Goal: Task Accomplishment & Management: Use online tool/utility

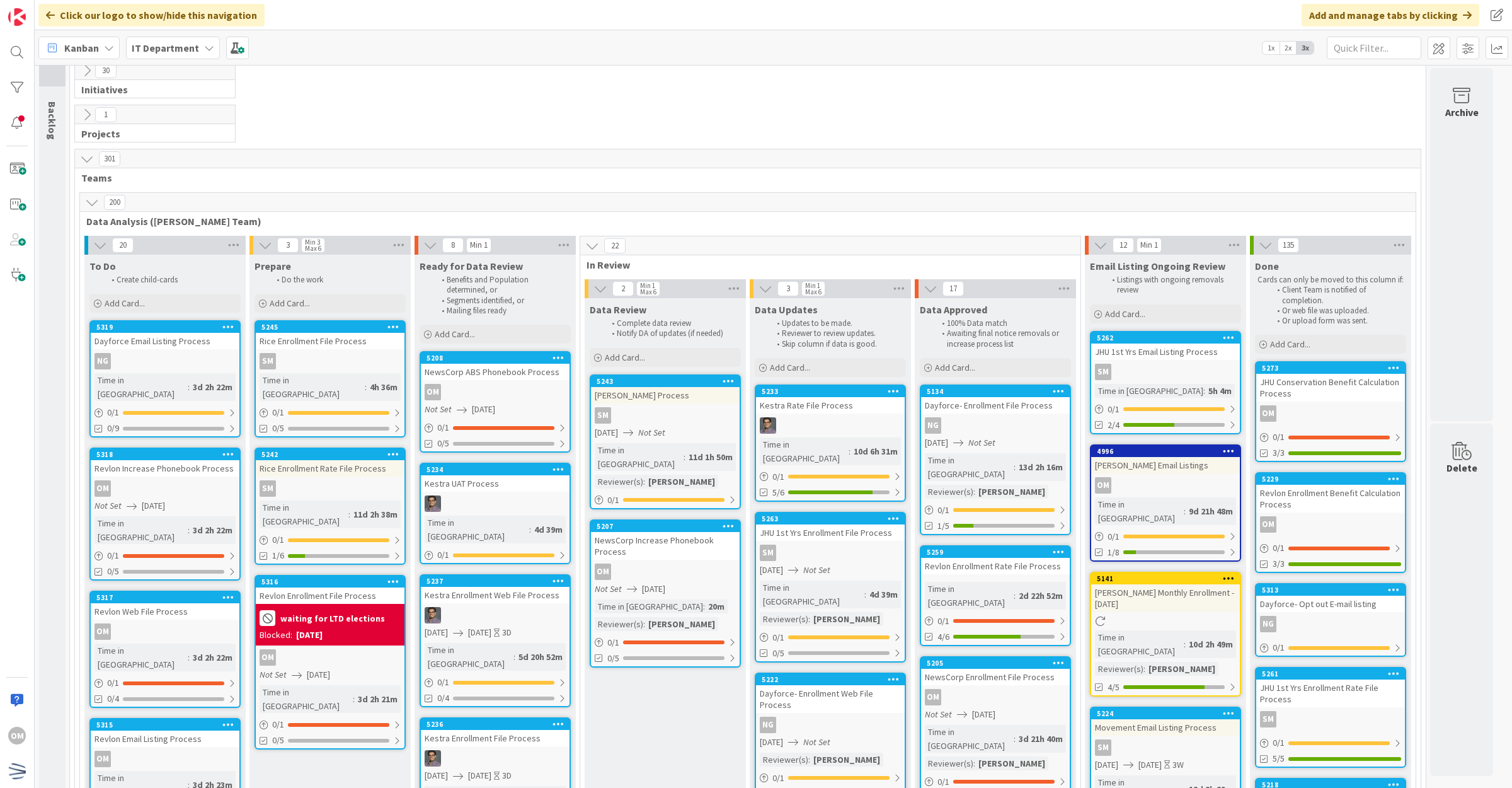
scroll to position [79, 0]
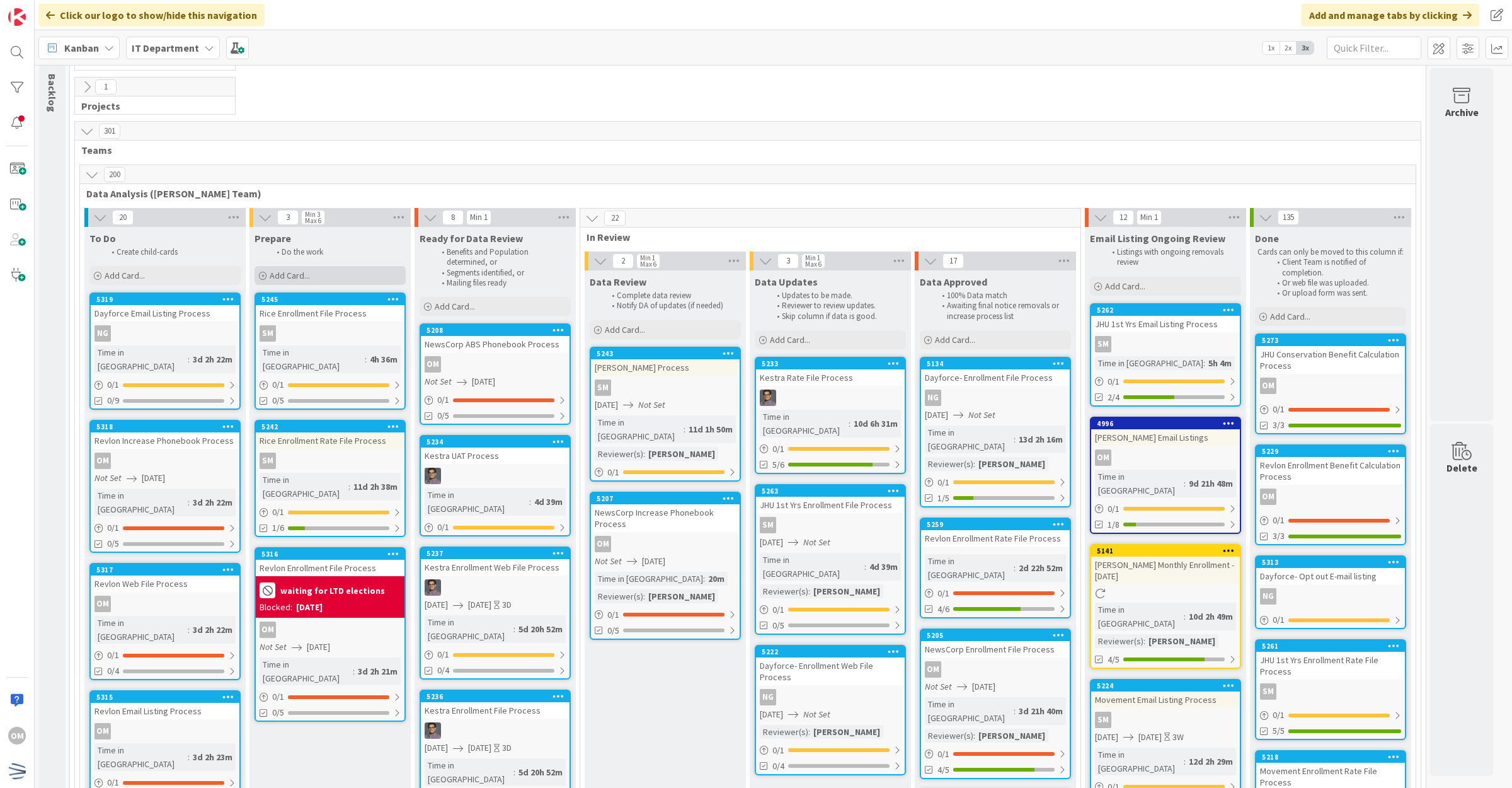
click at [323, 272] on div "Add Card..." at bounding box center [330, 275] width 151 height 19
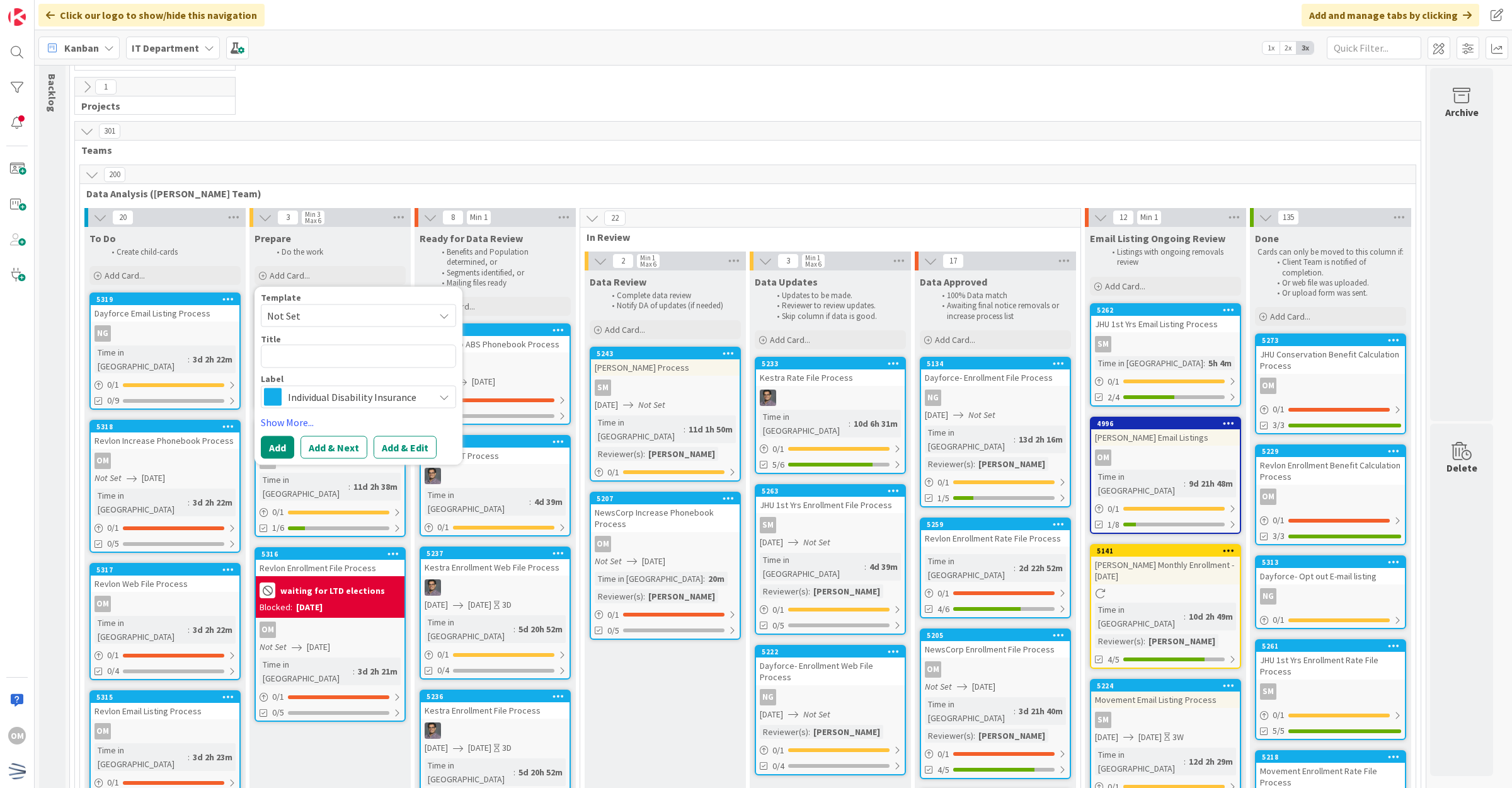
type textarea "x"
type textarea "J"
type textarea "x"
type textarea "JP"
type textarea "x"
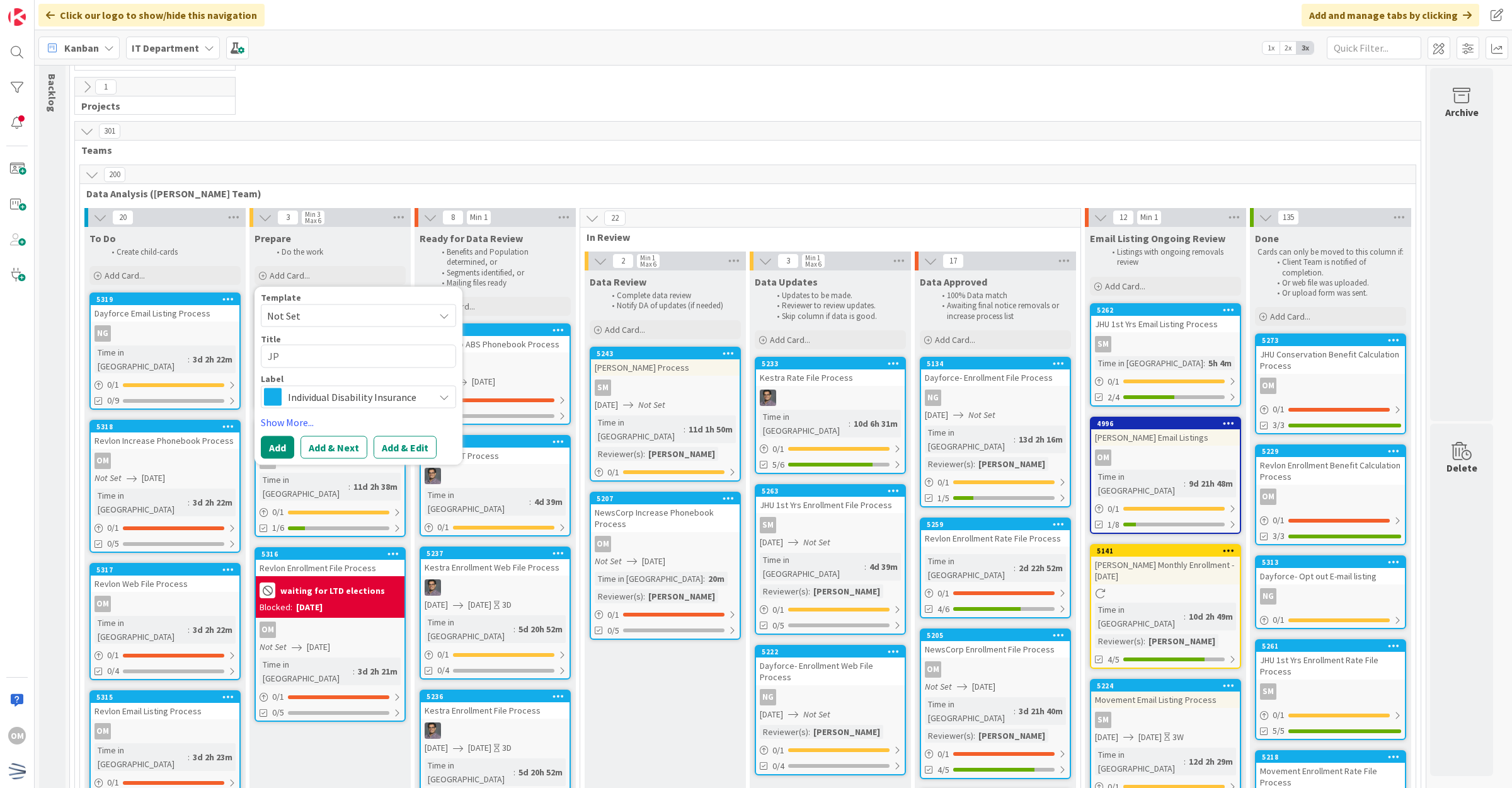
type textarea "JPM"
type textarea "x"
type textarea "JPMC"
type textarea "x"
type textarea "JPMC"
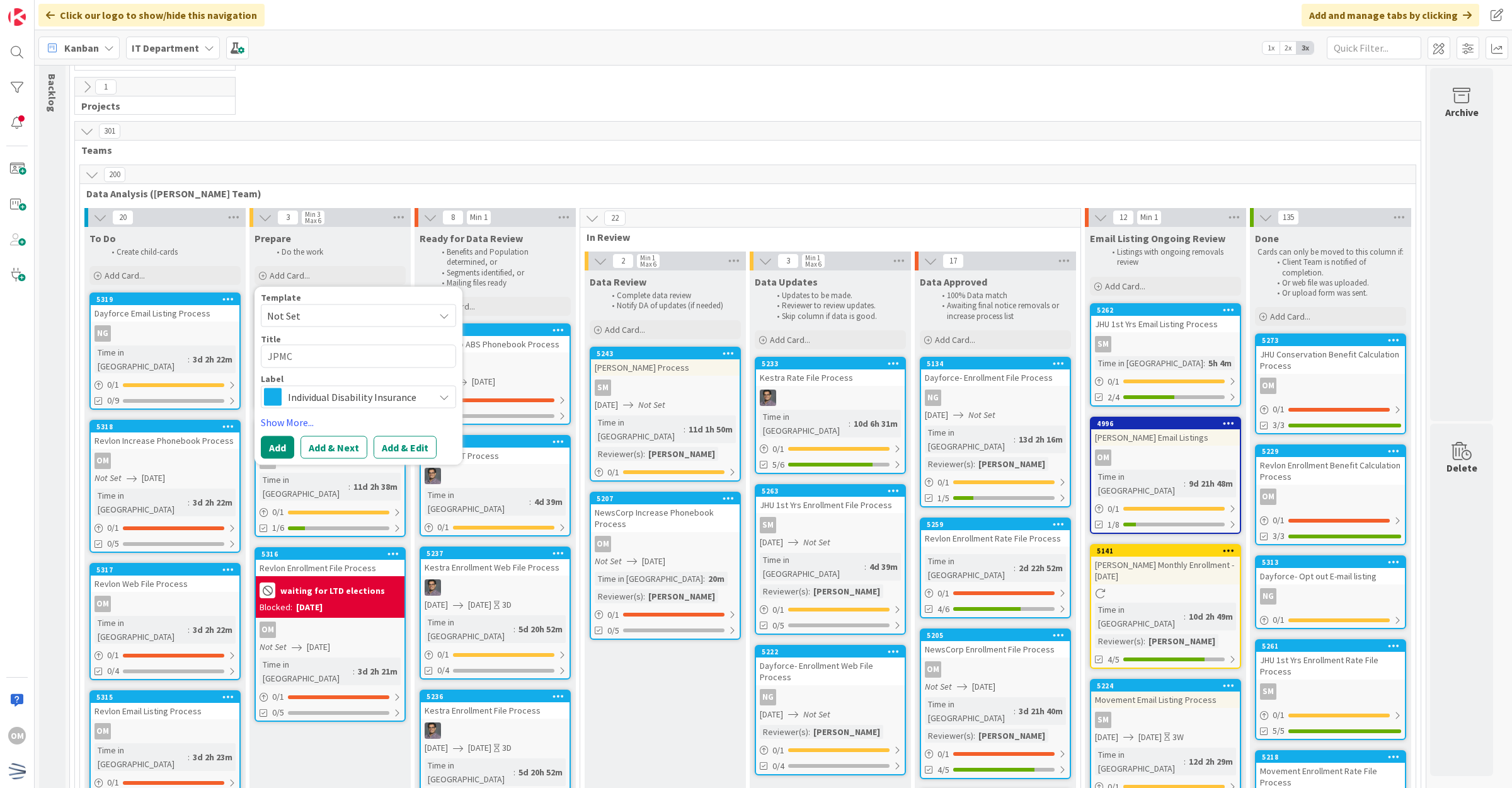
type textarea "x"
type textarea "JPMC N"
type textarea "x"
type textarea "JPMC NH"
type textarea "x"
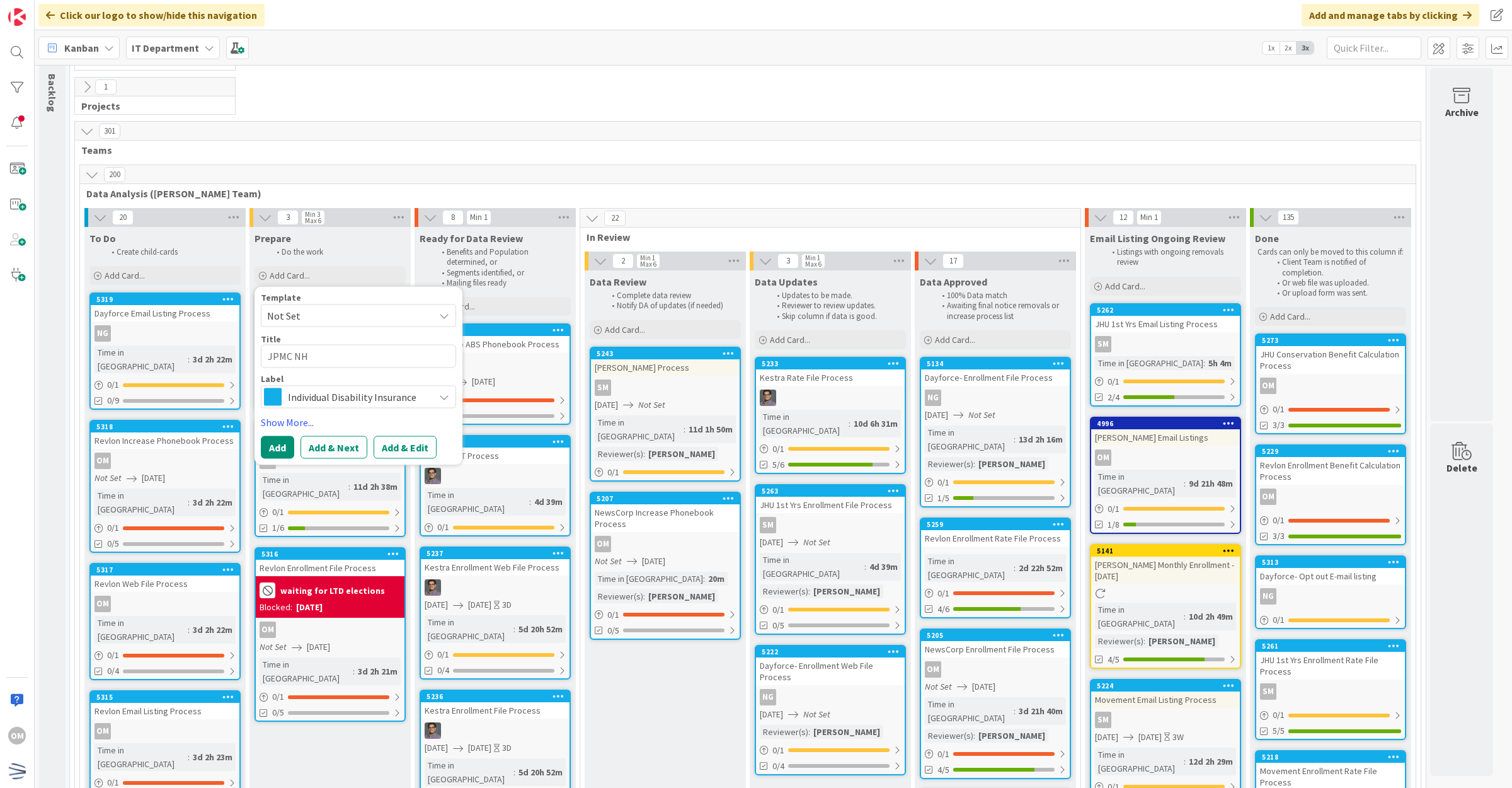
type textarea "JPMC NH"
type textarea "x"
type textarea "JPMC NH S"
type textarea "x"
type textarea "JPMC NH Sep"
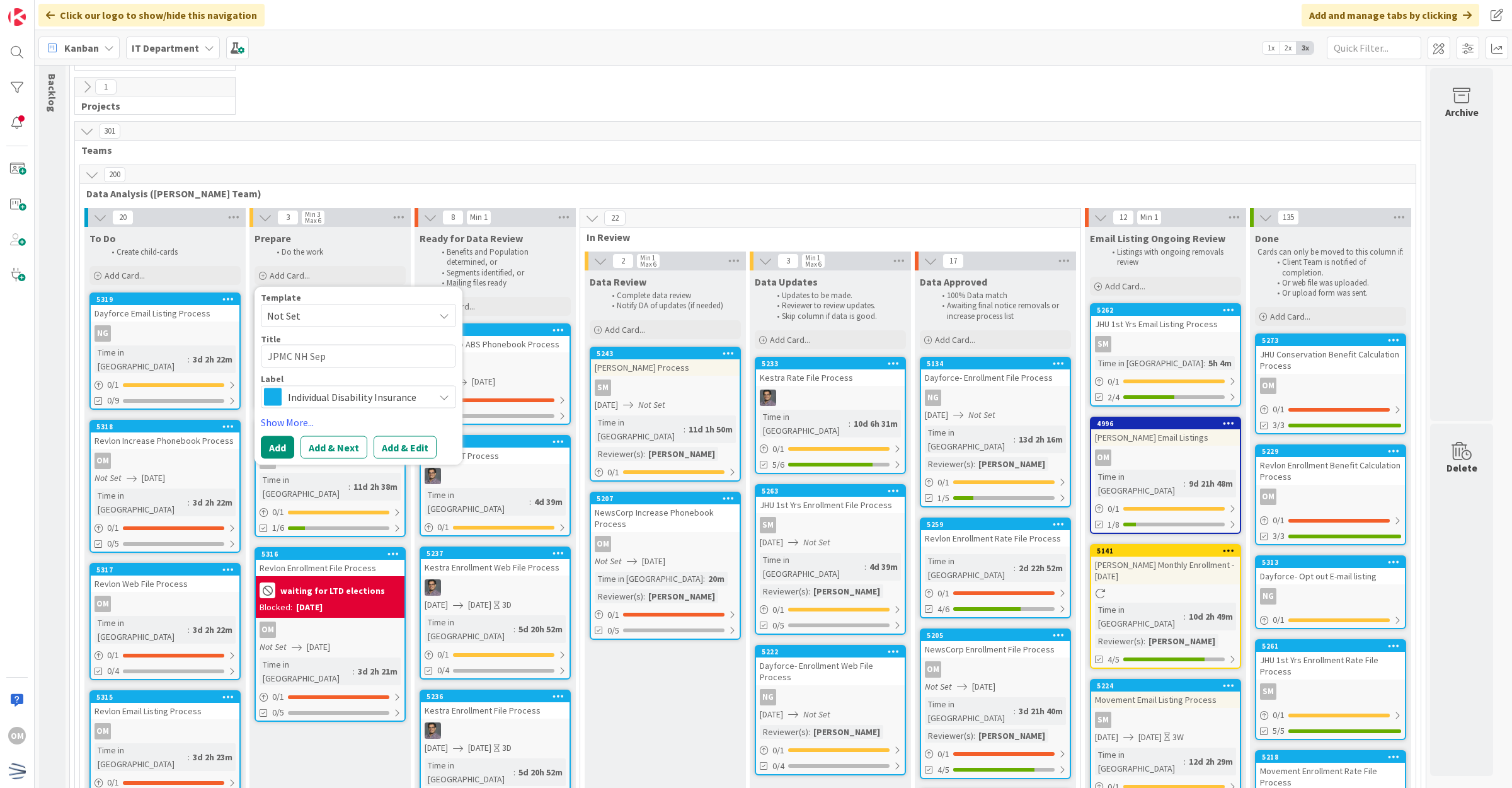
type textarea "x"
type textarea "JPMC NH Sepy"
type textarea "x"
type textarea "JPMC NH Sep"
type textarea "x"
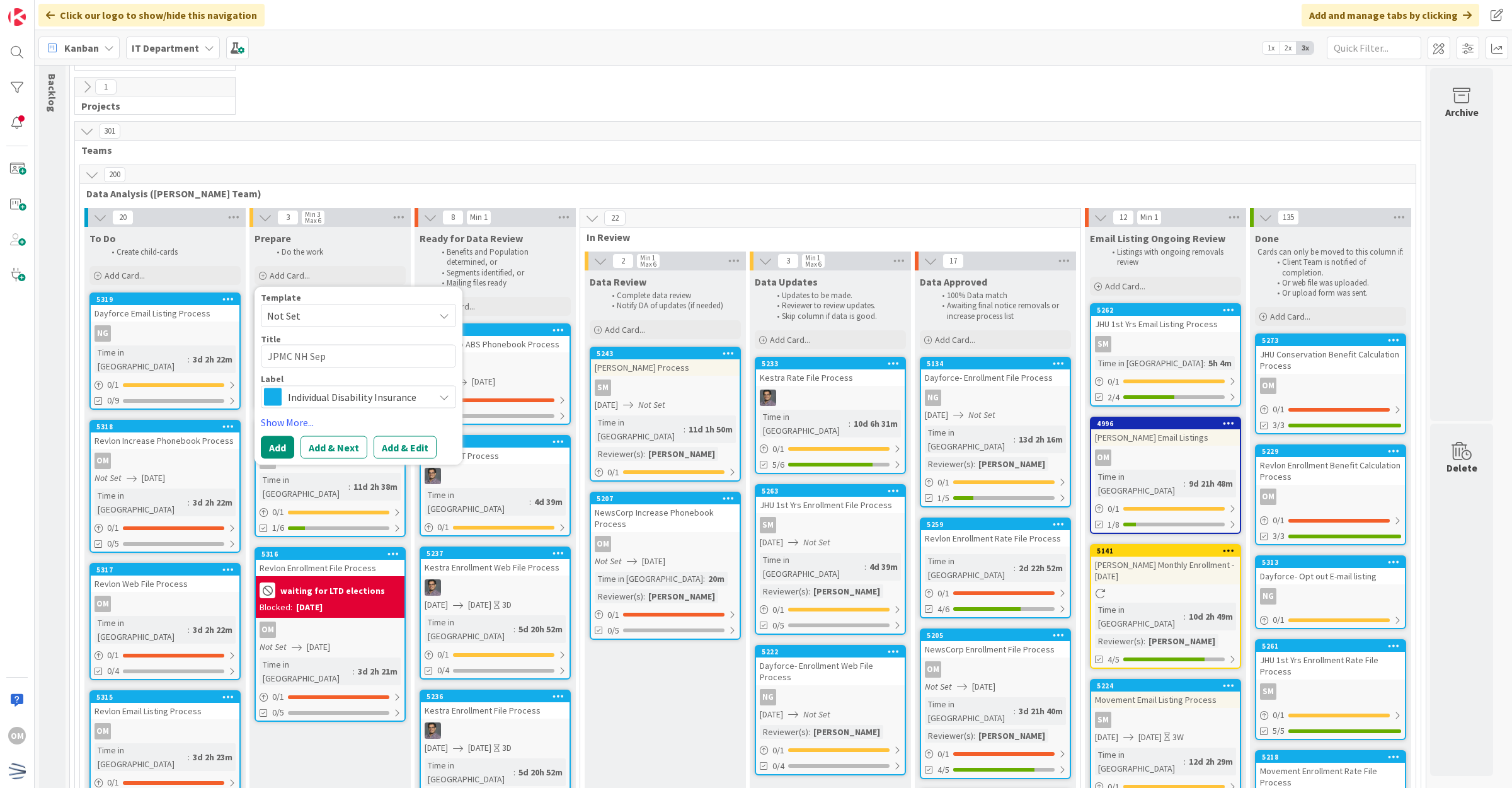
type textarea "JPMC NH Sept"
type textarea "x"
type textarea "JPMC NH Sept"
type textarea "x"
type textarea "JPMC NH Sept P"
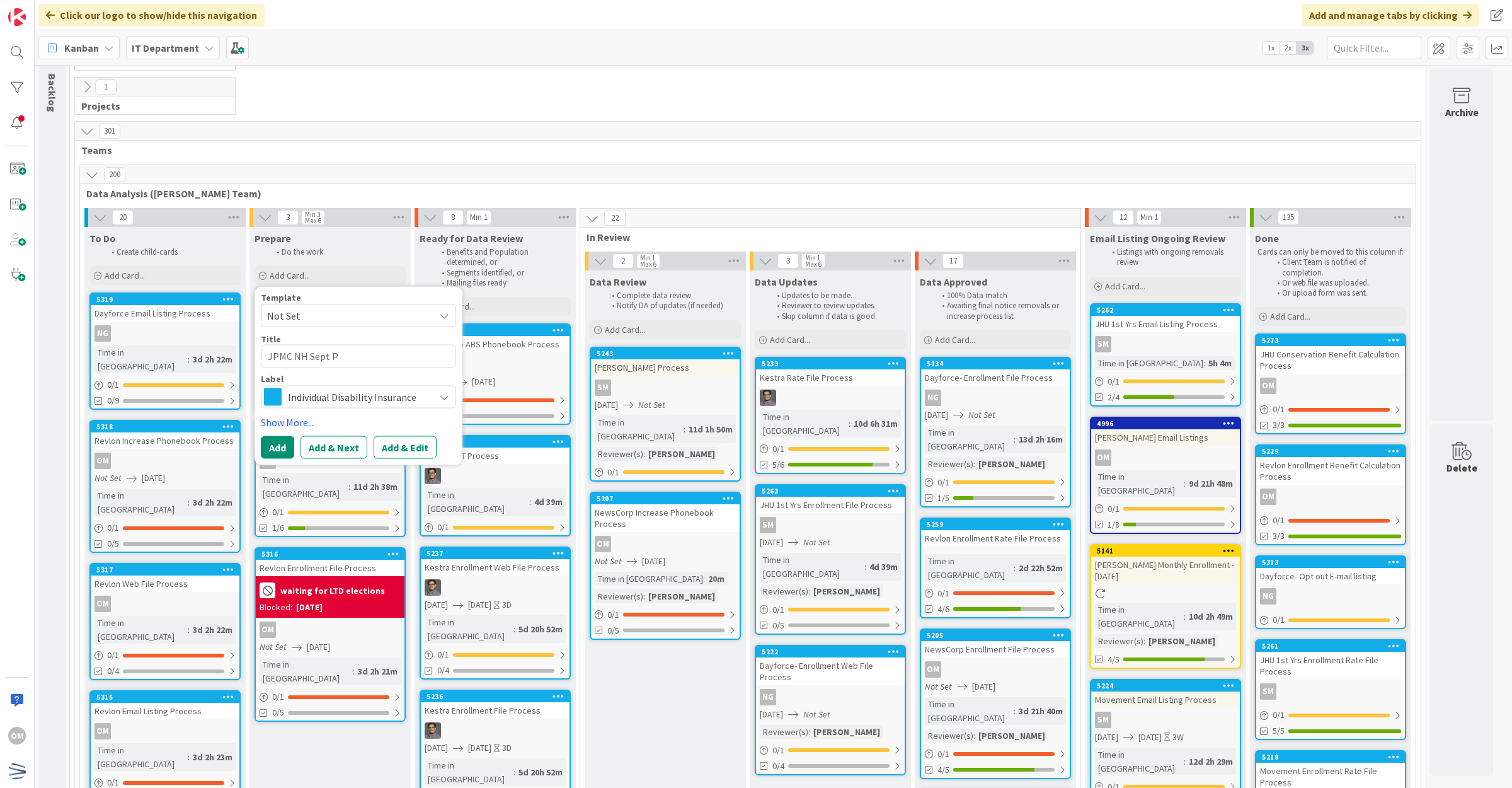
type textarea "x"
type textarea "JPMC NH Sept Ph"
type textarea "x"
type textarea "JPMC NH Sept P"
type textarea "x"
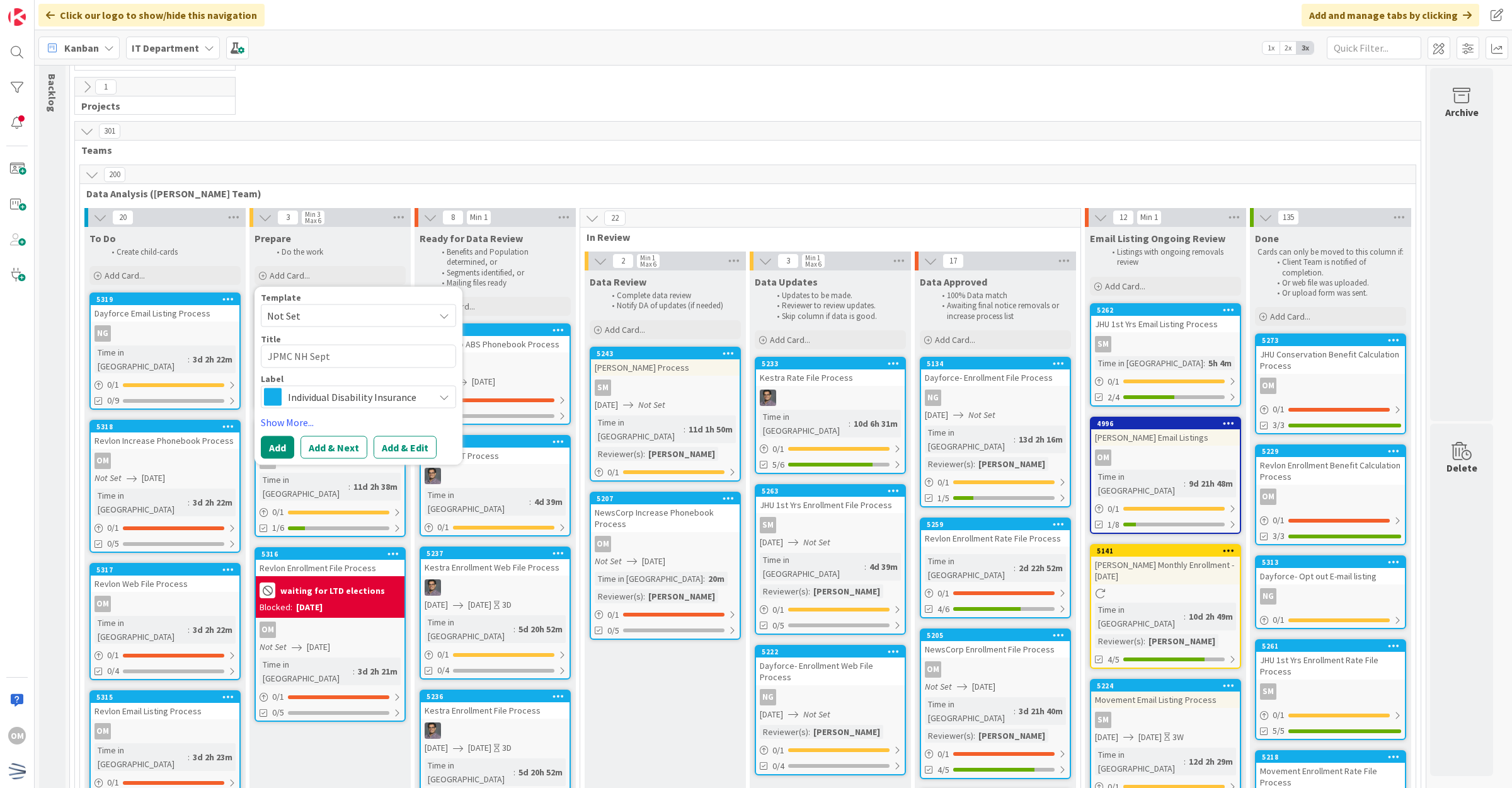
type textarea "JPMC NH Sept"
click at [316, 313] on span "Not Set" at bounding box center [346, 315] width 158 height 16
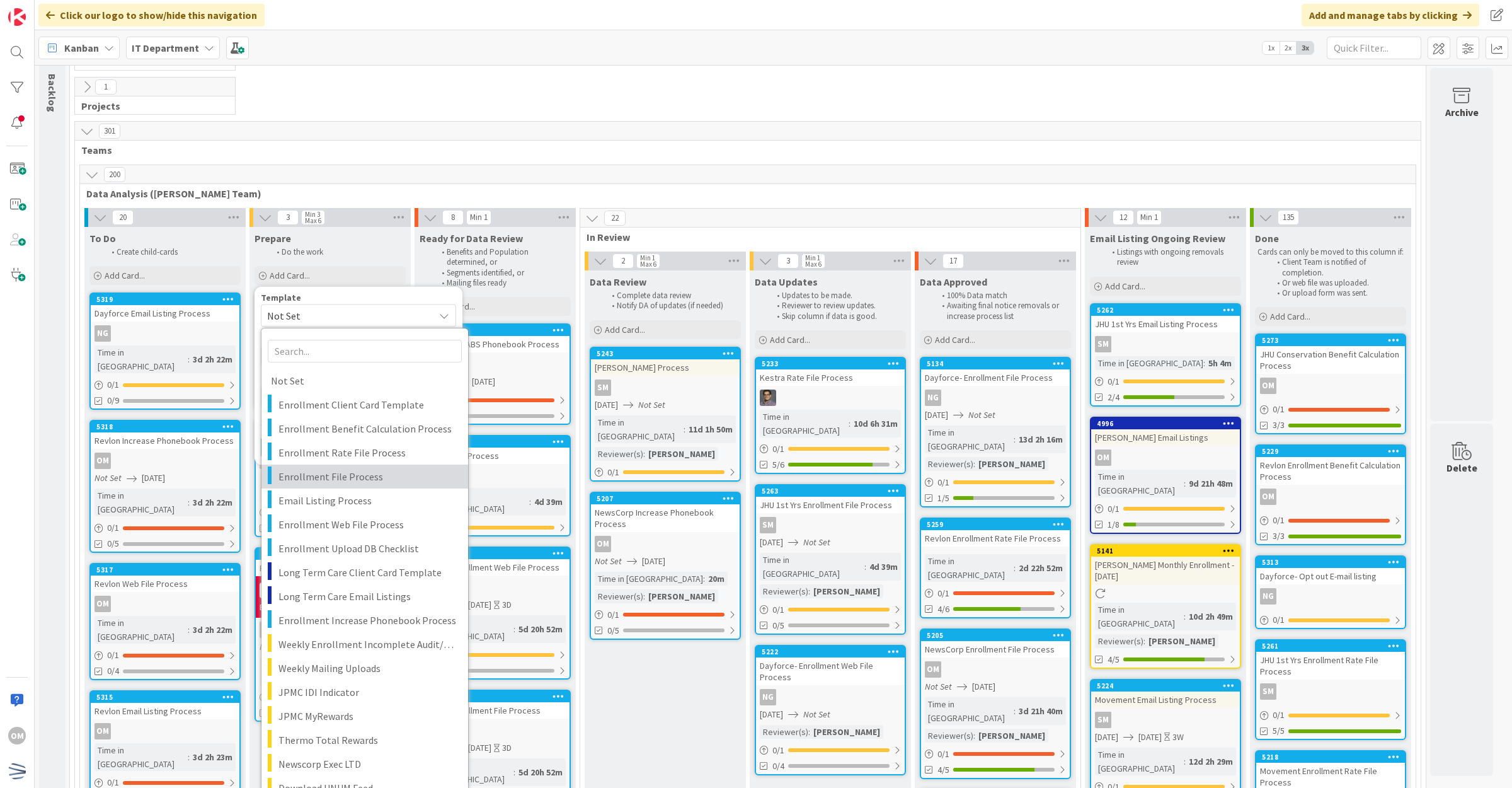
click at [413, 481] on span "Enrollment File Process" at bounding box center [369, 476] width 180 height 16
type textarea "x"
type textarea "Enrollment File Process"
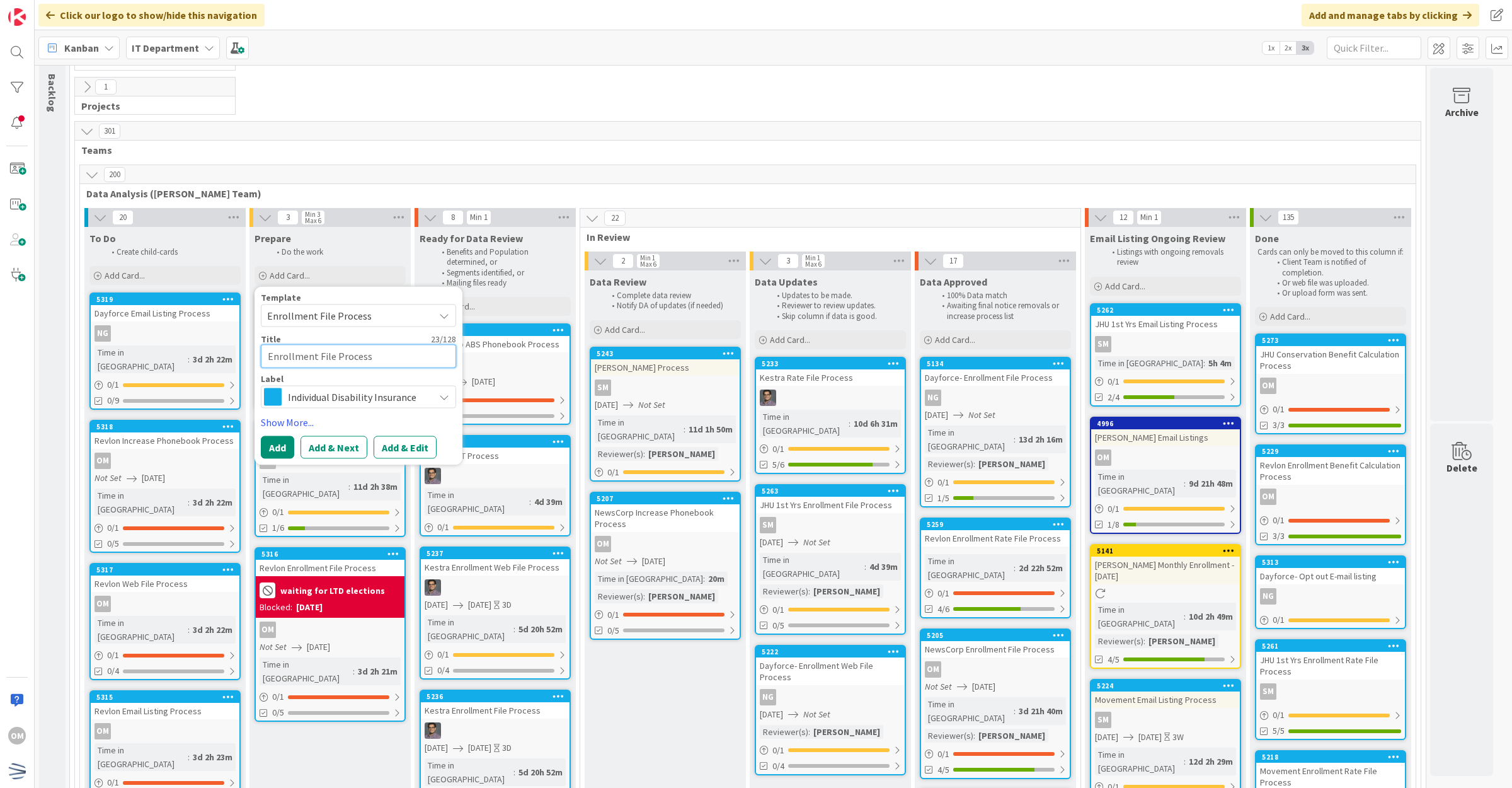
click at [266, 361] on textarea "Enrollment File Process" at bounding box center [359, 356] width 196 height 23
type textarea "x"
type textarea "JEnrollment File Process"
type textarea "x"
type textarea "JPEnrollment File Process"
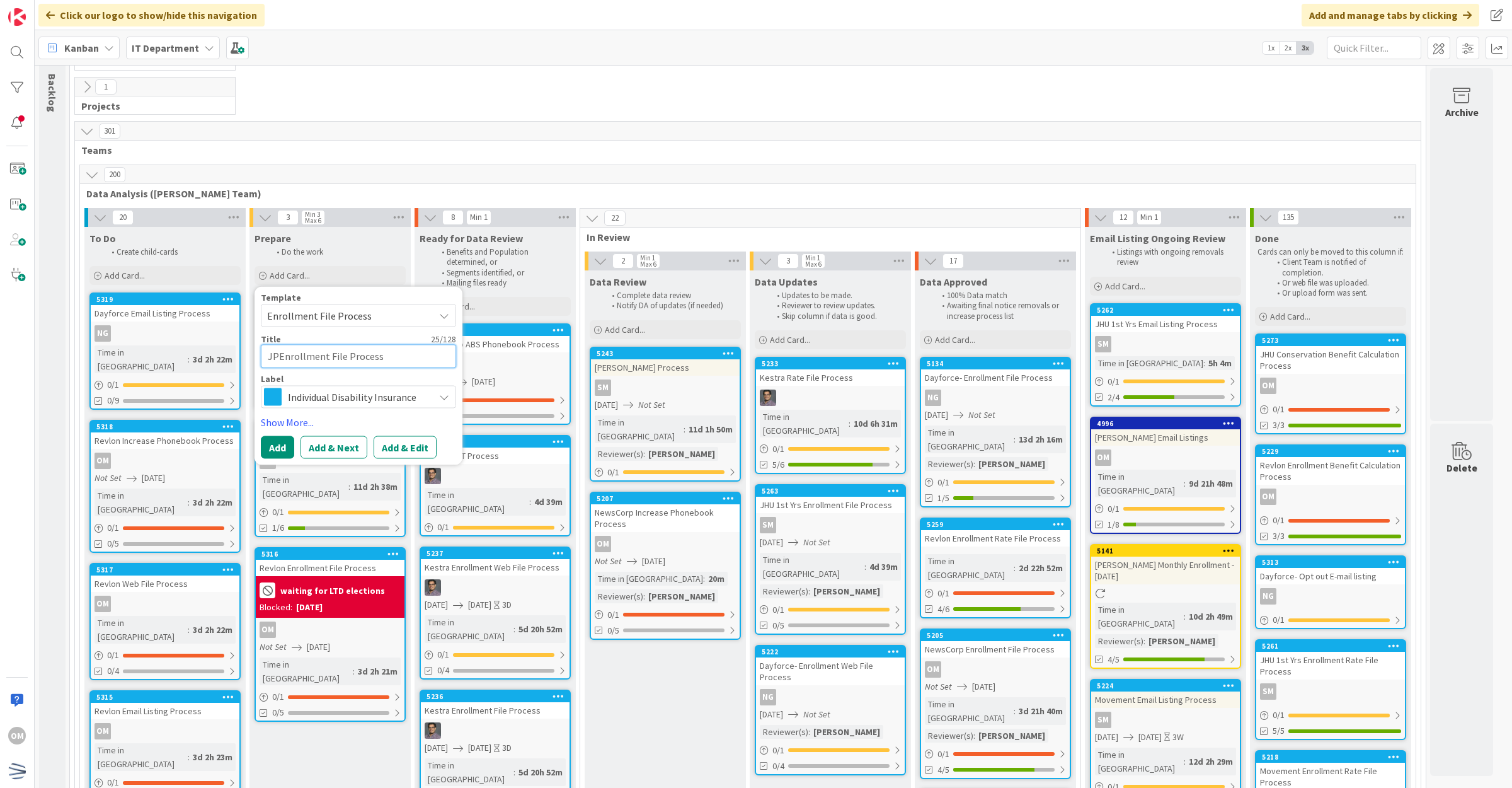
type textarea "x"
type textarea "JPMEnrollment File Process"
type textarea "x"
type textarea "JPMCEnrollment File Process"
type textarea "x"
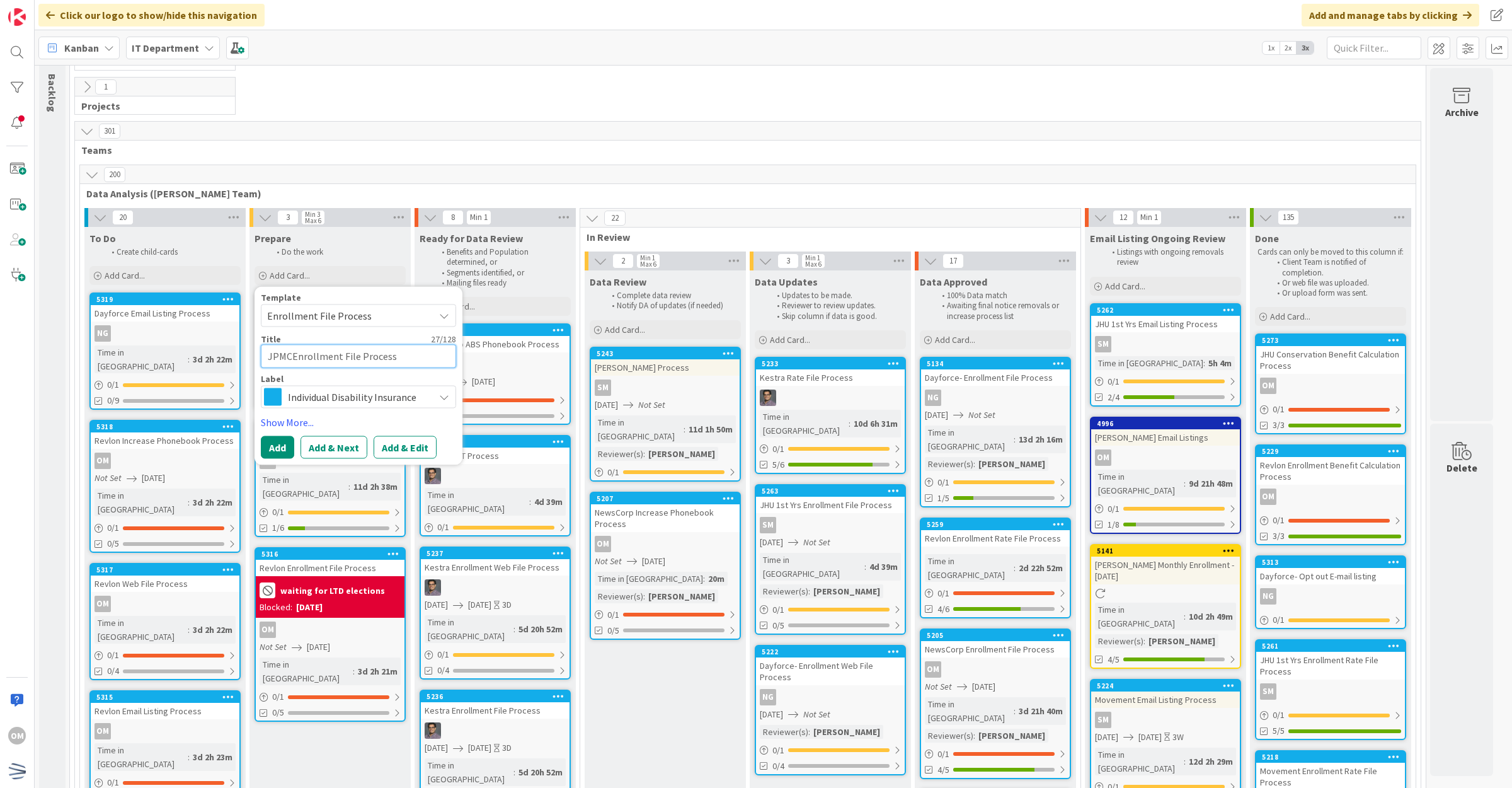
type textarea "JPMC Enrollment File Process"
type textarea "x"
type textarea "JPMC SEnrollment File Process"
type textarea "x"
type textarea "JPMC SepEnrollment File Process"
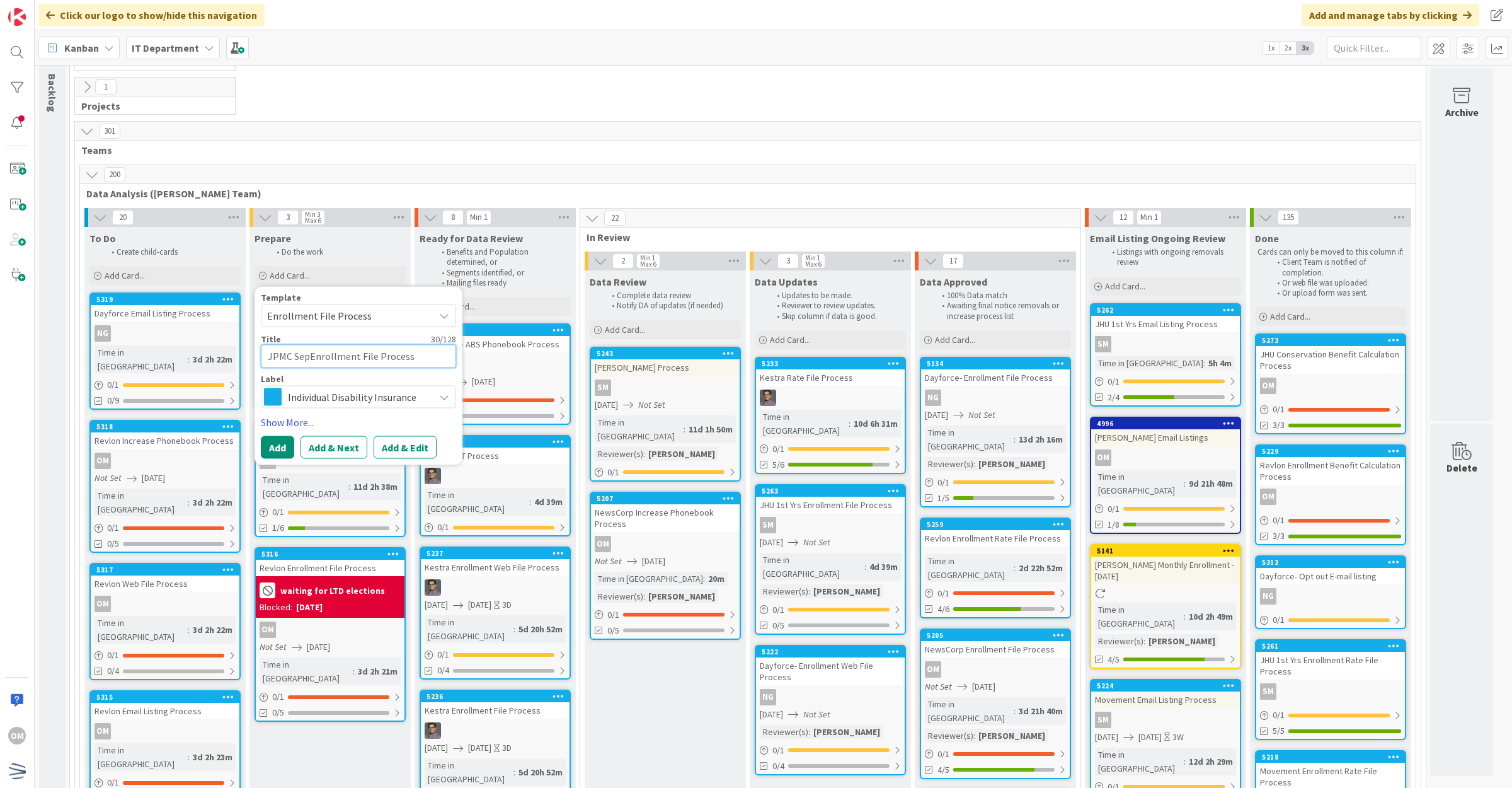
type textarea "x"
type textarea "JPMC SeptEnrollment File Process"
type textarea "x"
type textarea "JPMC Sept Enrollment File Process"
type textarea "x"
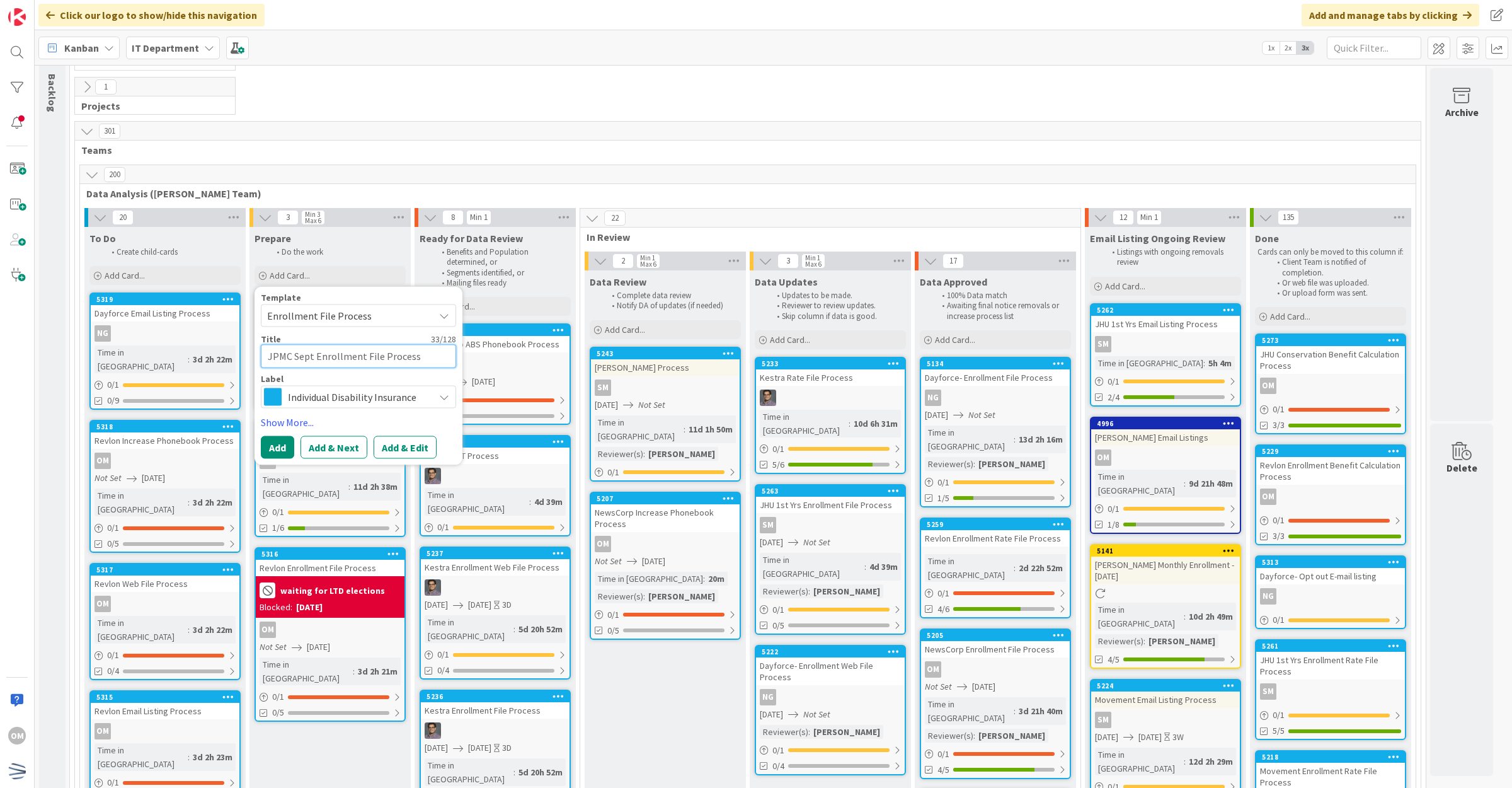
type textarea "JPMC Sept NEnrollment File Process"
type textarea "x"
type textarea "JPMC Sept NHEnrollment File Process"
type textarea "x"
type textarea "JPMC Sept NH Enrollment File Process"
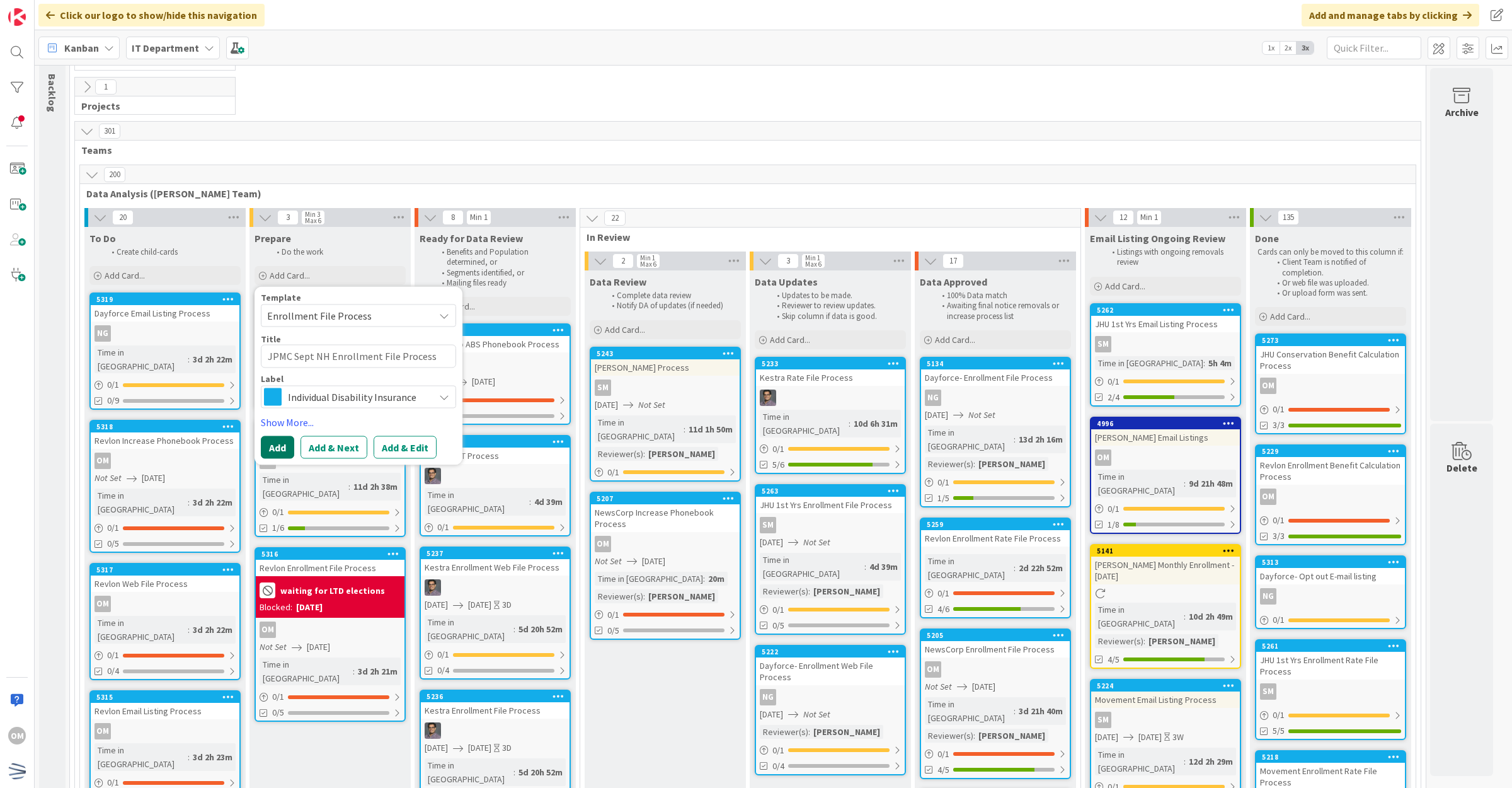
click at [288, 447] on button "Add" at bounding box center [277, 447] width 33 height 23
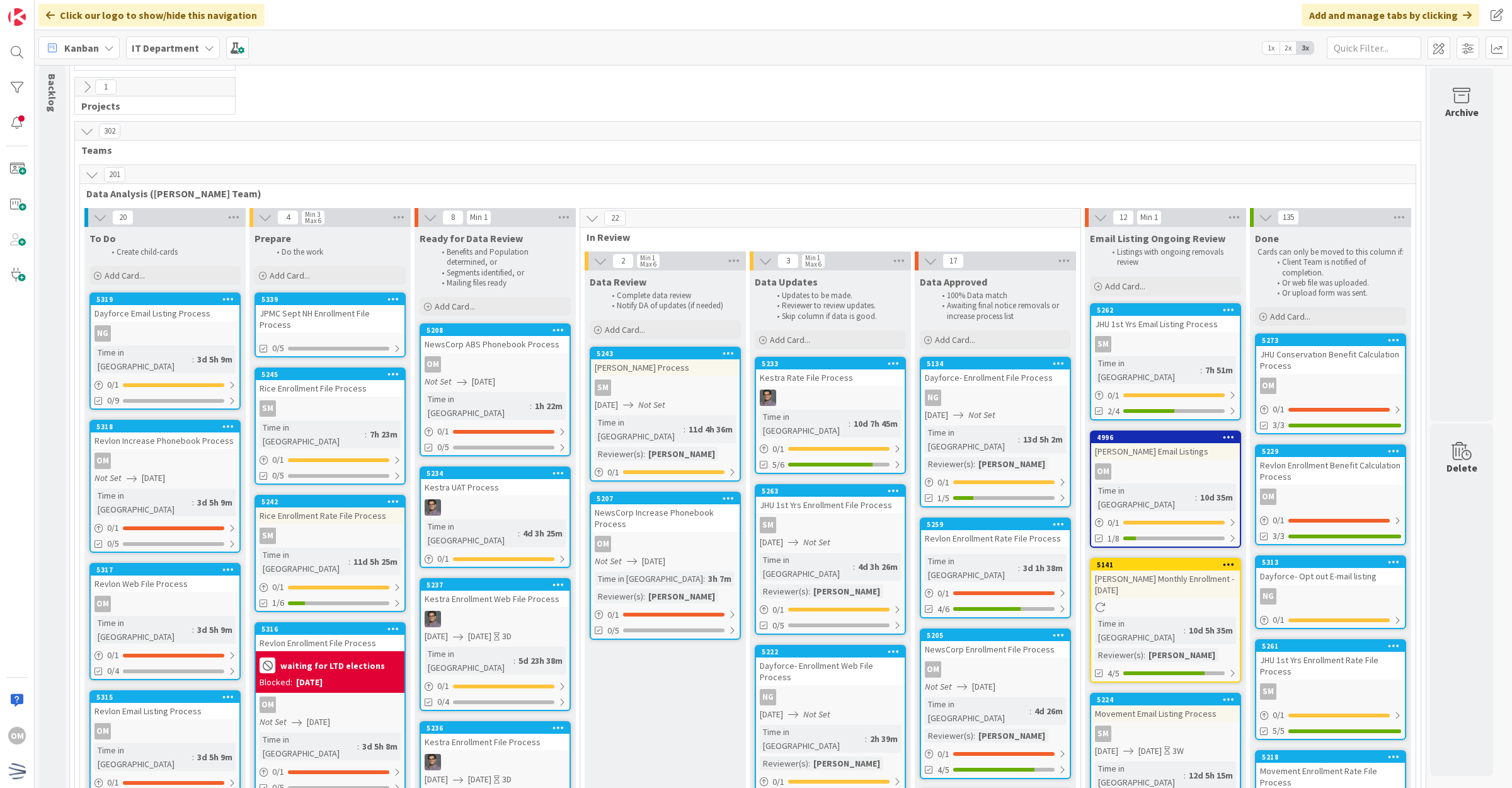
click at [335, 317] on div "JPMC Sept NH Enrollment File Process" at bounding box center [330, 319] width 148 height 27
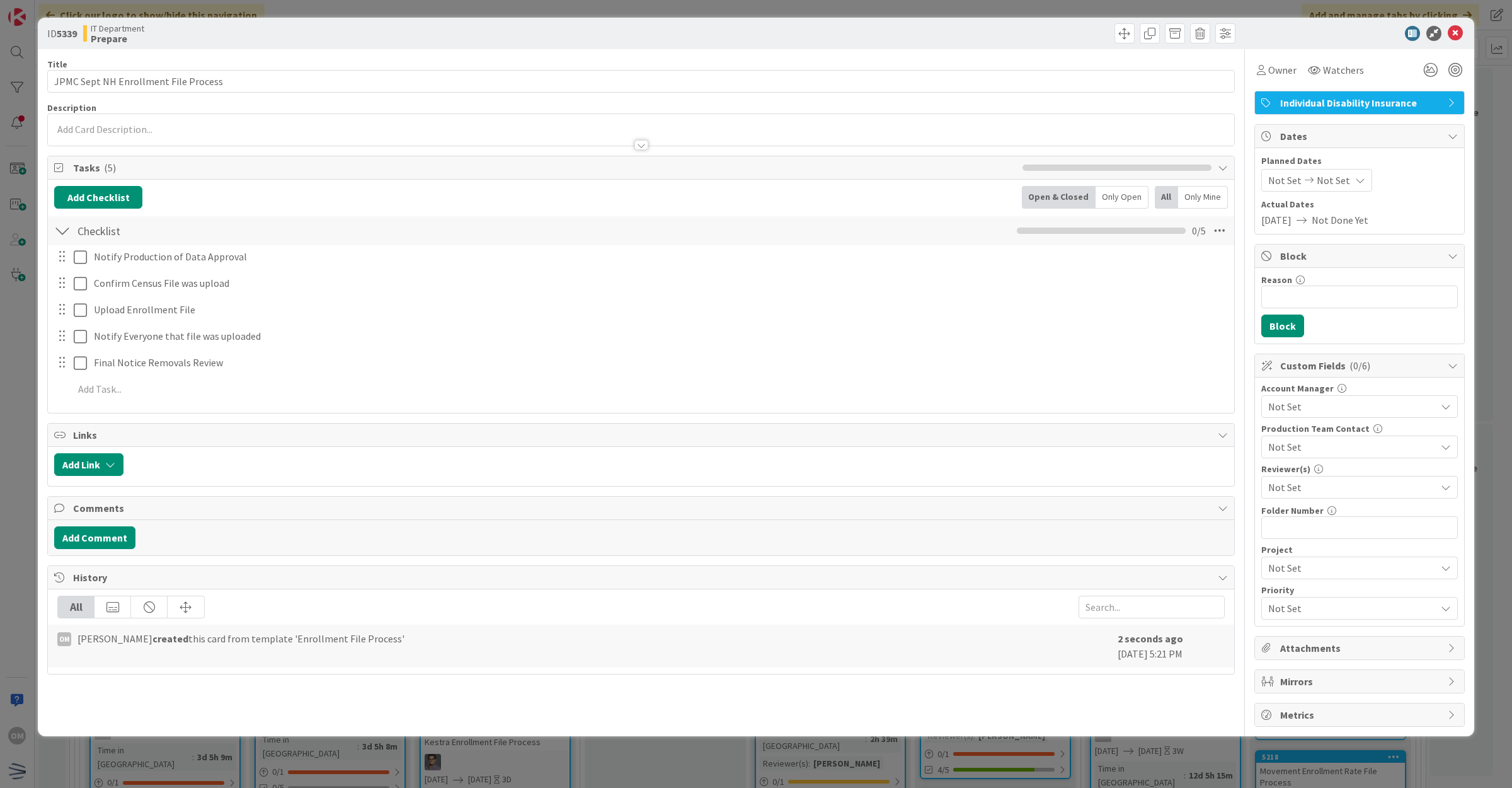
click at [1324, 493] on span "Not Set" at bounding box center [1352, 487] width 167 height 15
click at [1286, 75] on span "Owner" at bounding box center [1282, 70] width 28 height 15
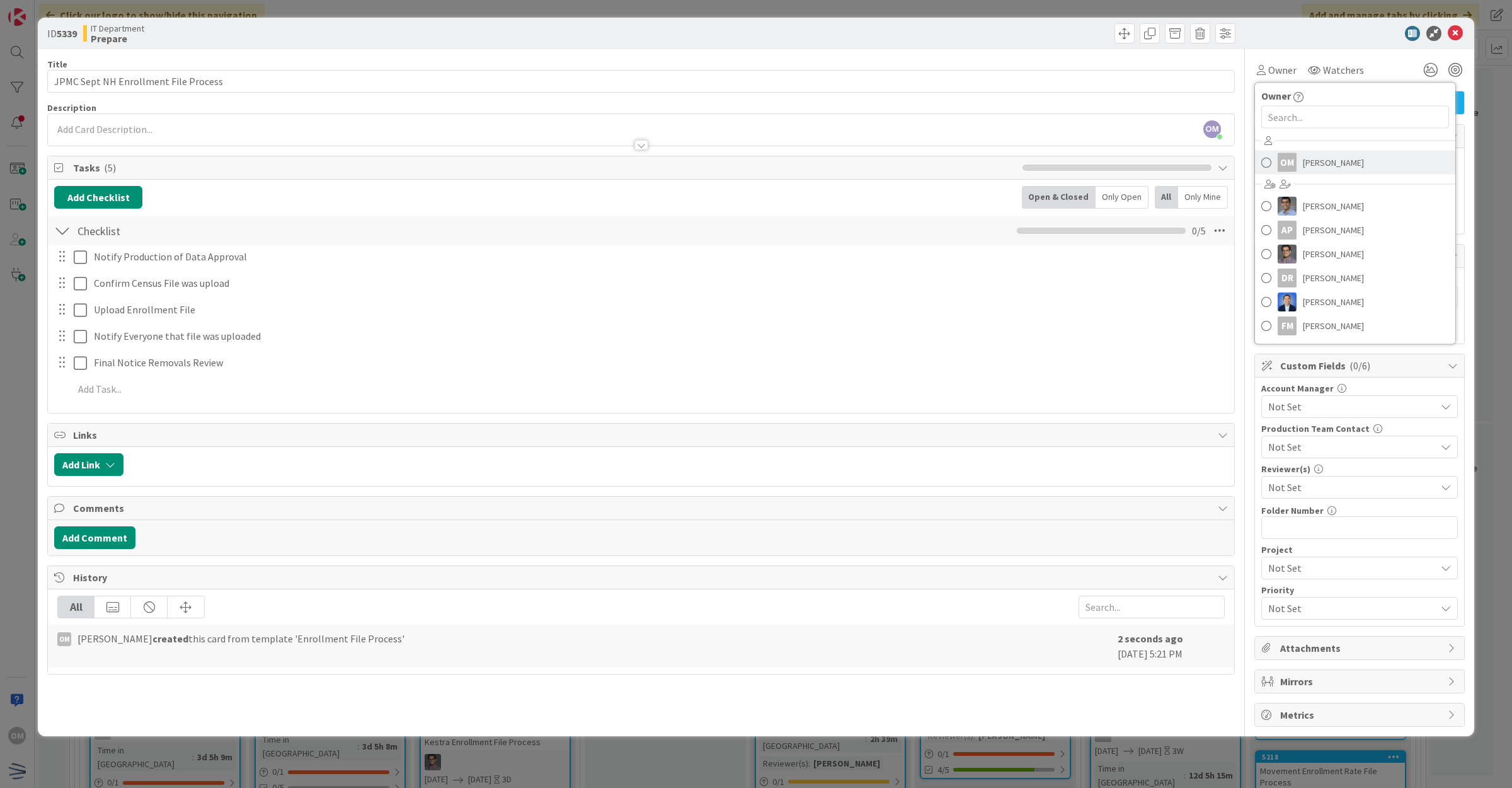
click at [1314, 171] on span "[PERSON_NAME]" at bounding box center [1333, 163] width 61 height 19
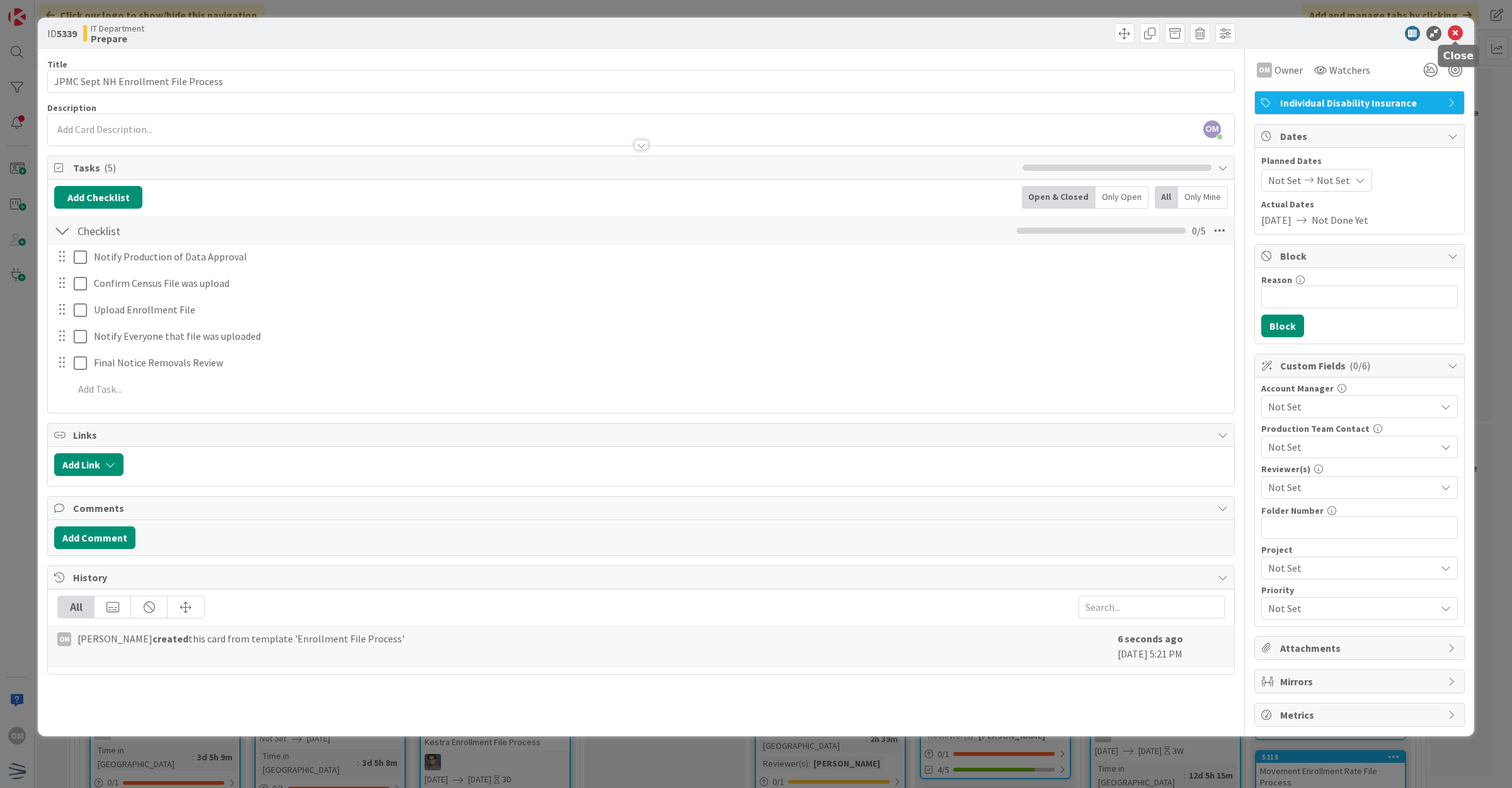
click at [1452, 36] on icon at bounding box center [1454, 33] width 15 height 15
